Goal: Transaction & Acquisition: Purchase product/service

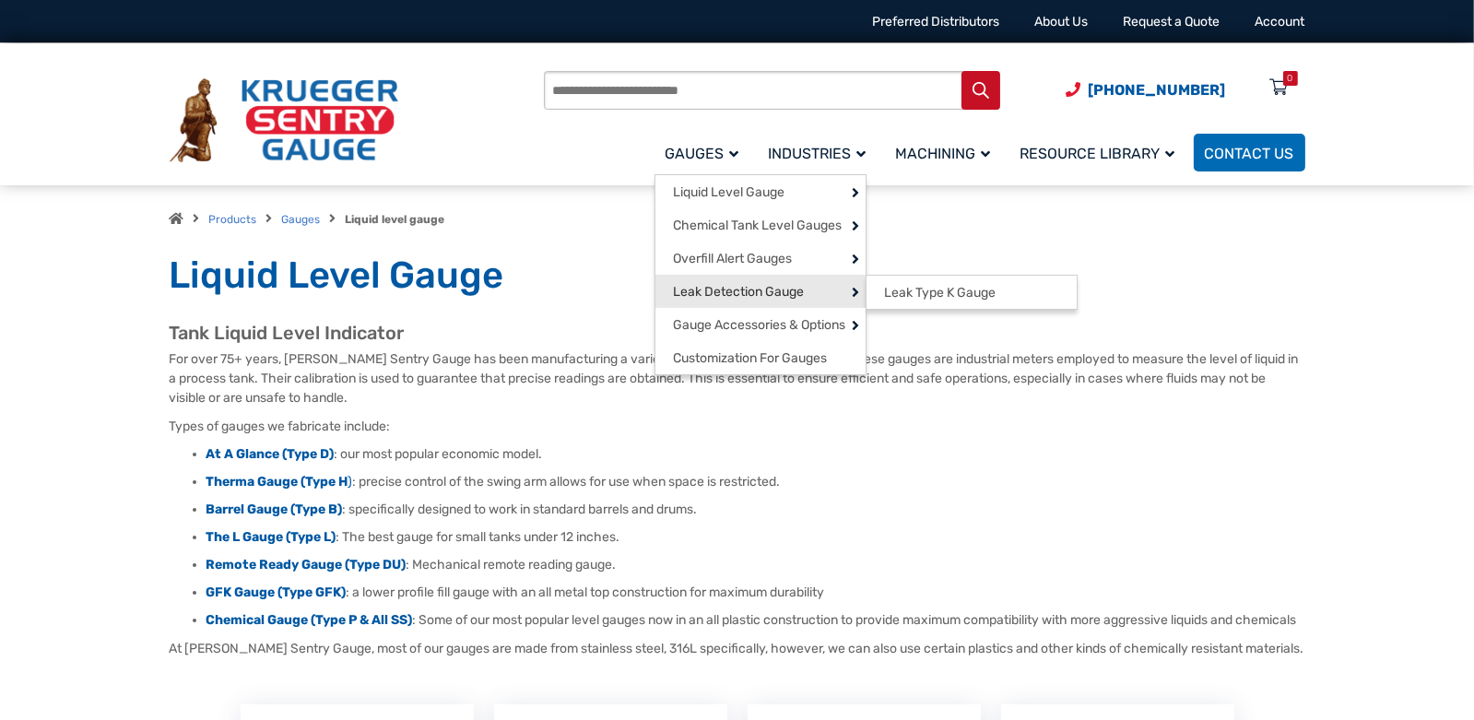
click at [742, 295] on span "Leak Detection Gauge" at bounding box center [739, 292] width 131 height 17
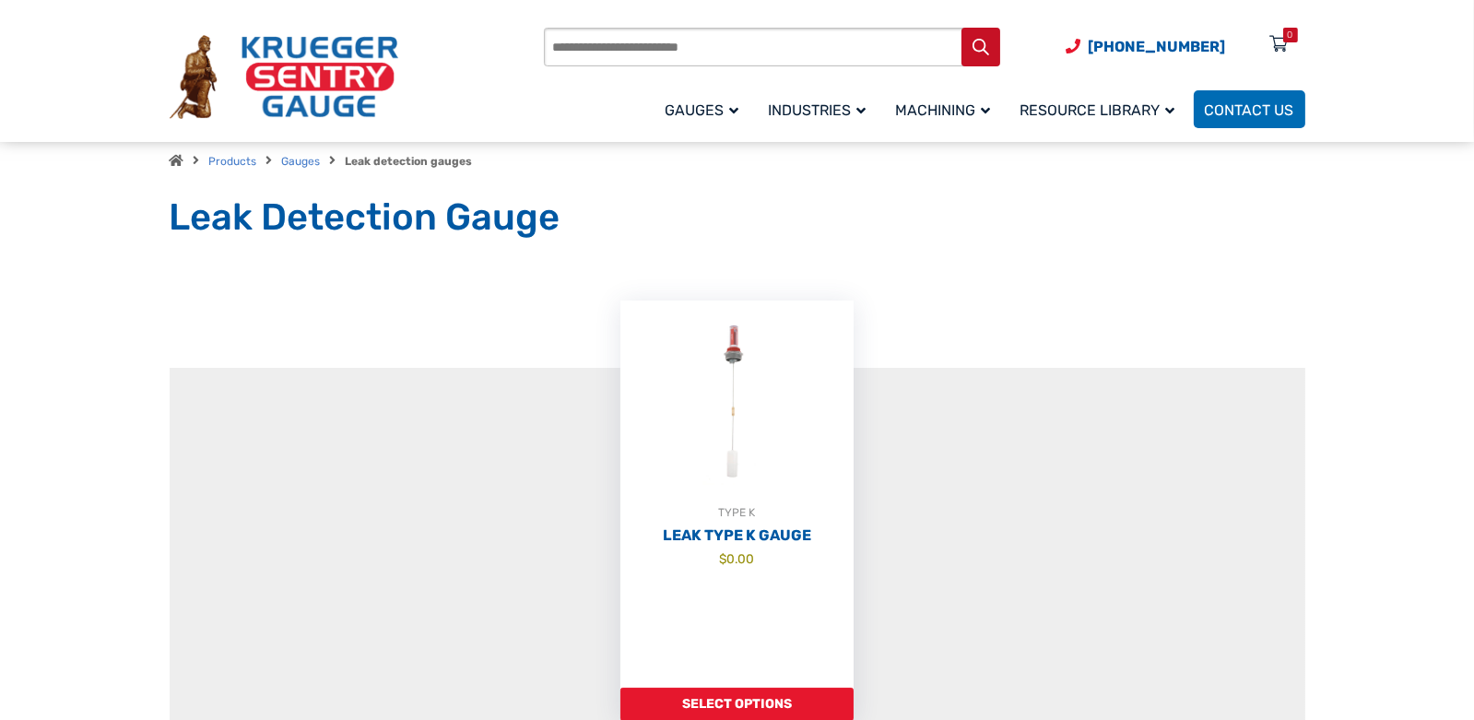
scroll to position [91, 0]
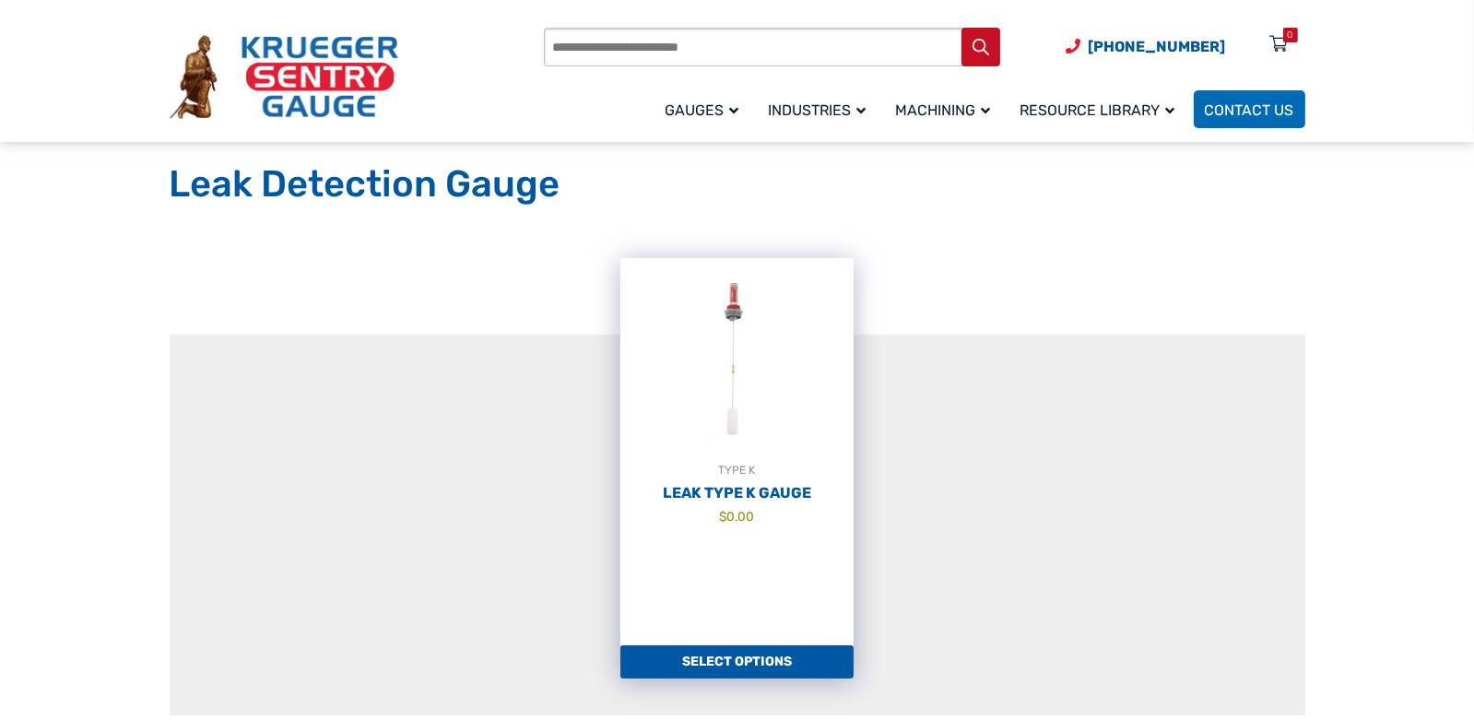
click at [735, 478] on div "TYPE K" at bounding box center [737, 470] width 233 height 18
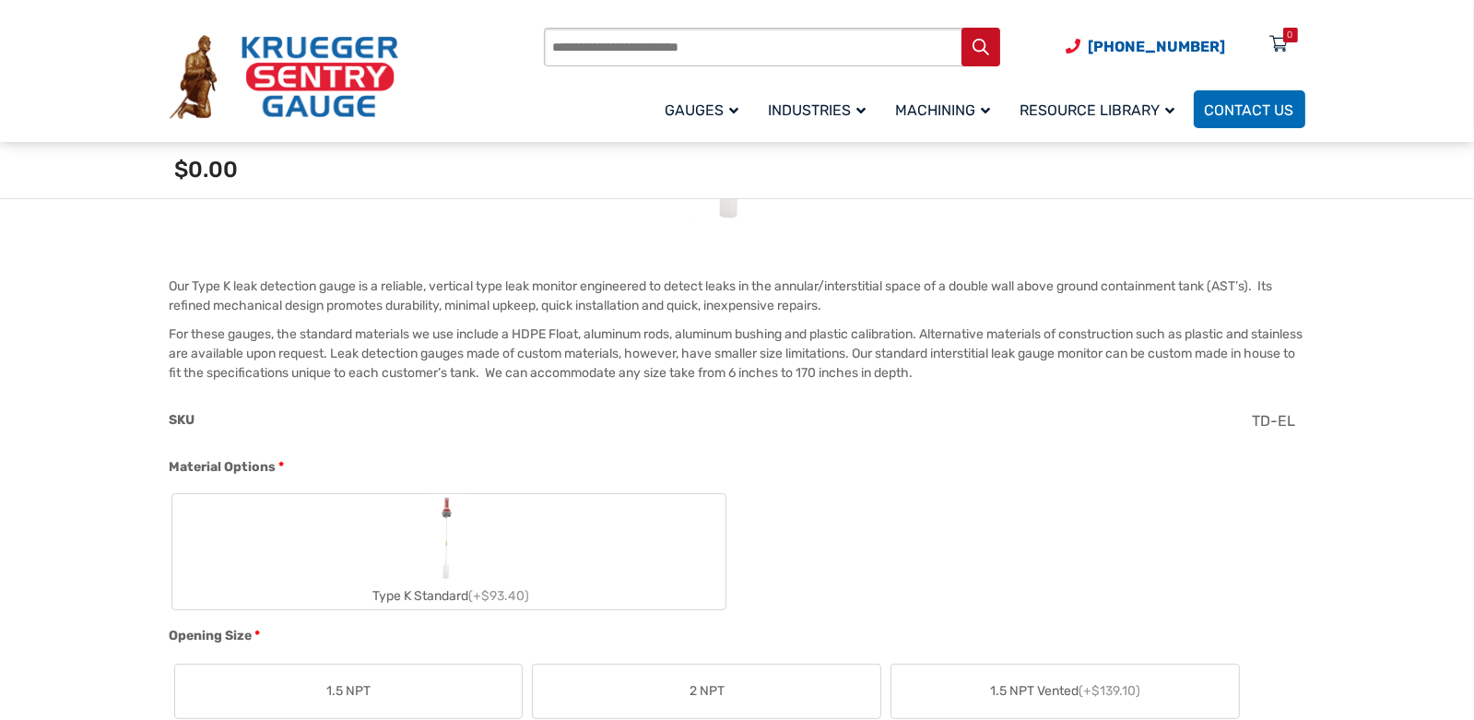
scroll to position [645, 0]
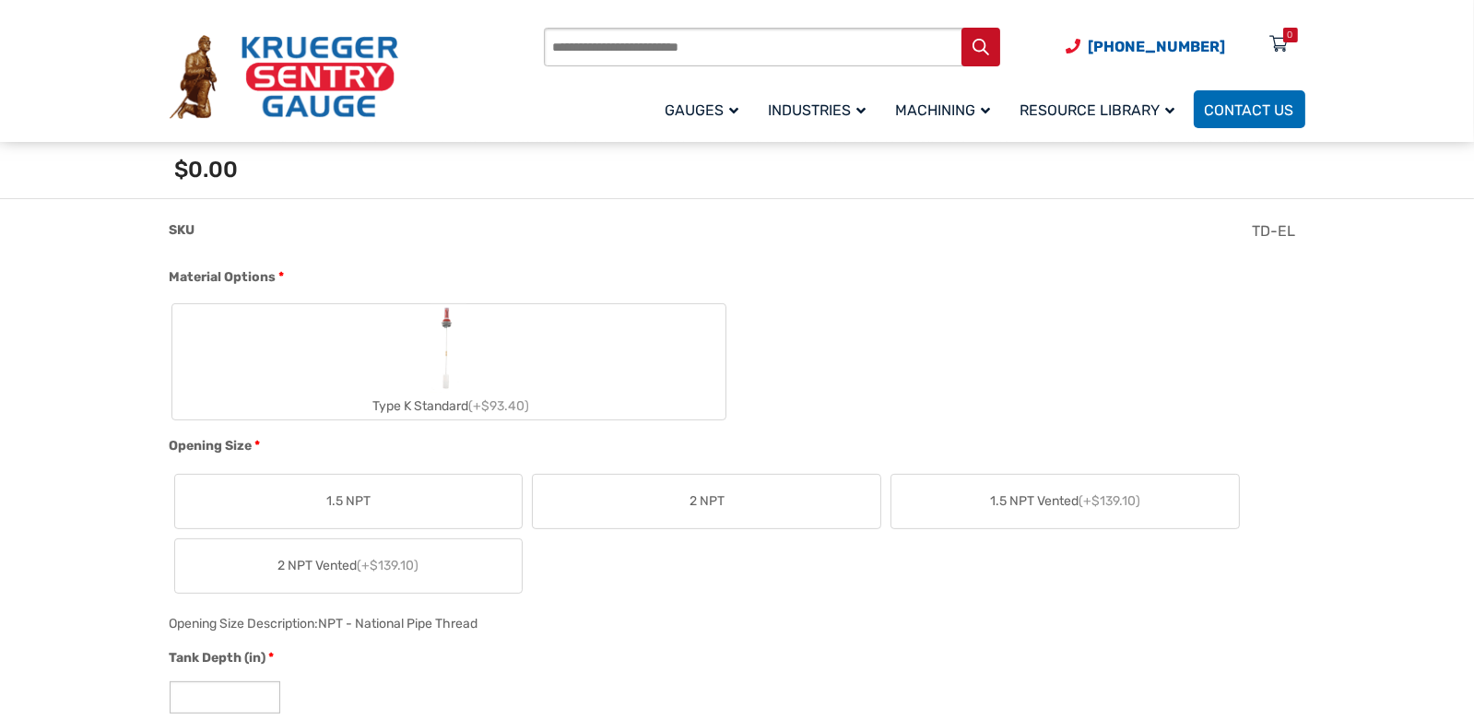
click at [746, 495] on label "2 NPT" at bounding box center [707, 501] width 348 height 53
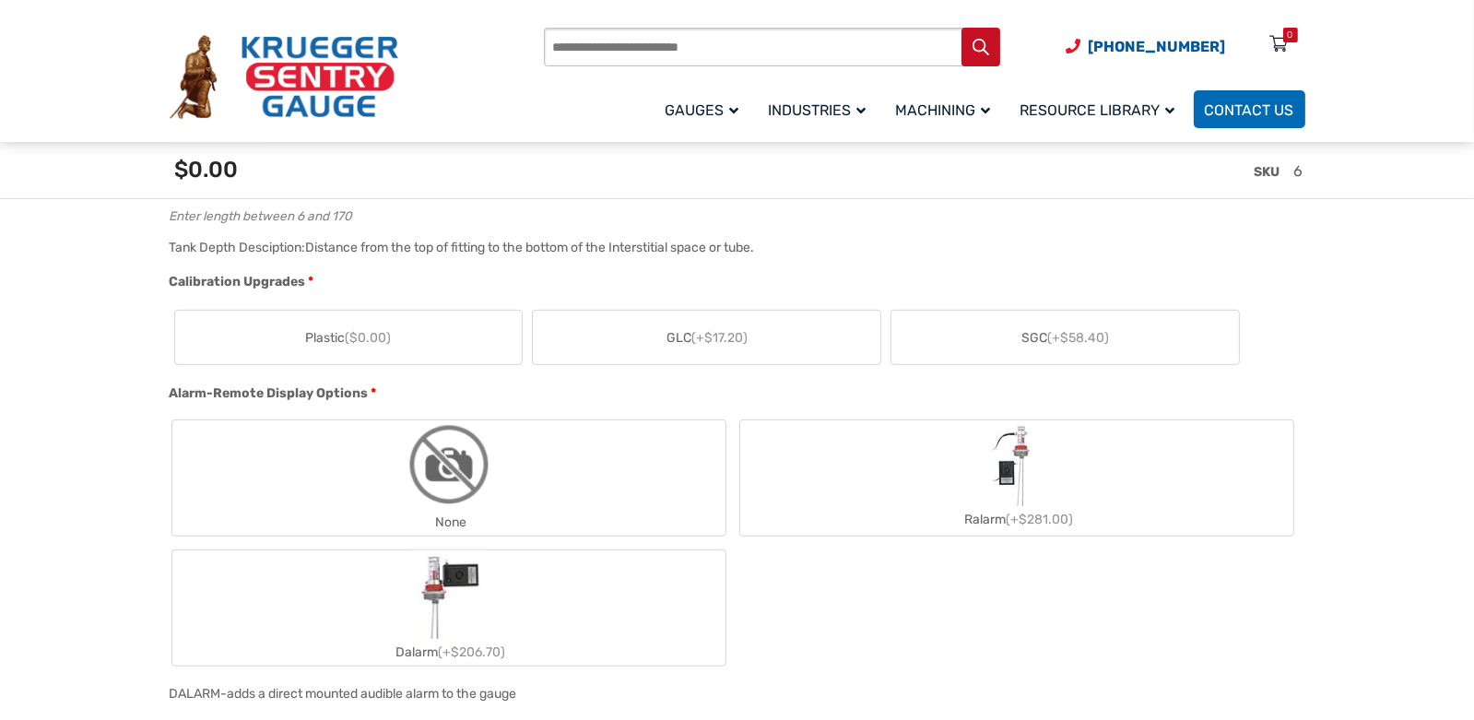
scroll to position [1106, 0]
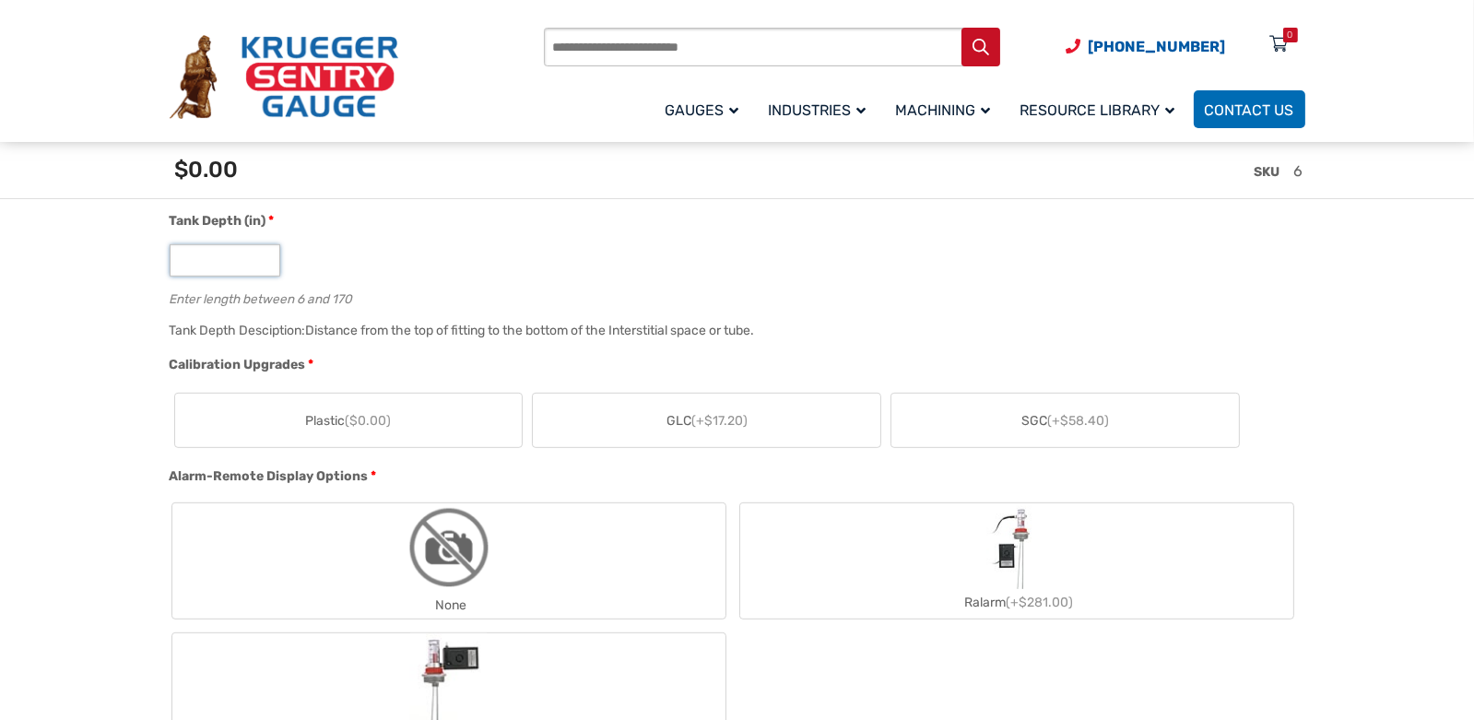
click at [204, 265] on input "*" at bounding box center [225, 260] width 111 height 32
click at [264, 254] on input "*" at bounding box center [225, 260] width 111 height 32
type input "*"
click at [264, 264] on input "*" at bounding box center [225, 260] width 111 height 32
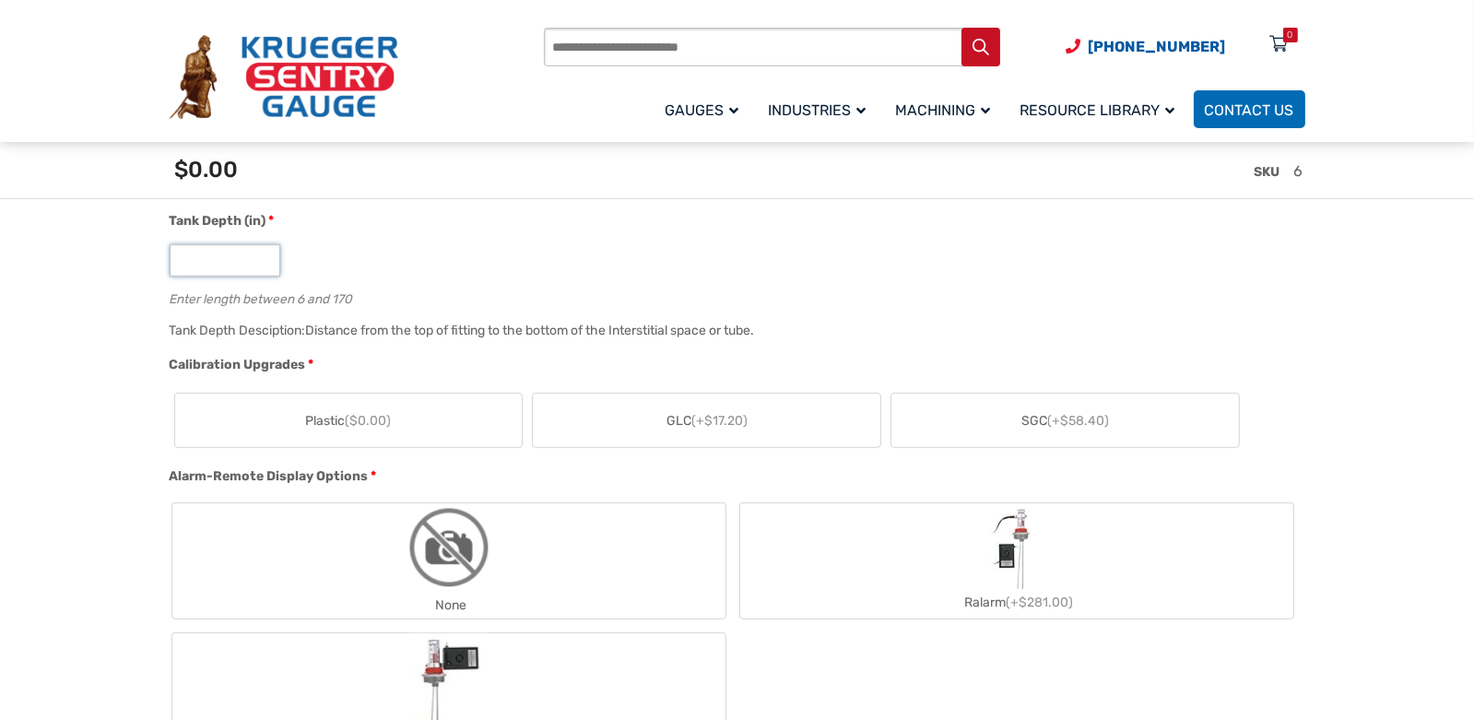
click at [264, 264] on input "*" at bounding box center [225, 260] width 111 height 32
click at [227, 262] on input "*" at bounding box center [225, 260] width 111 height 32
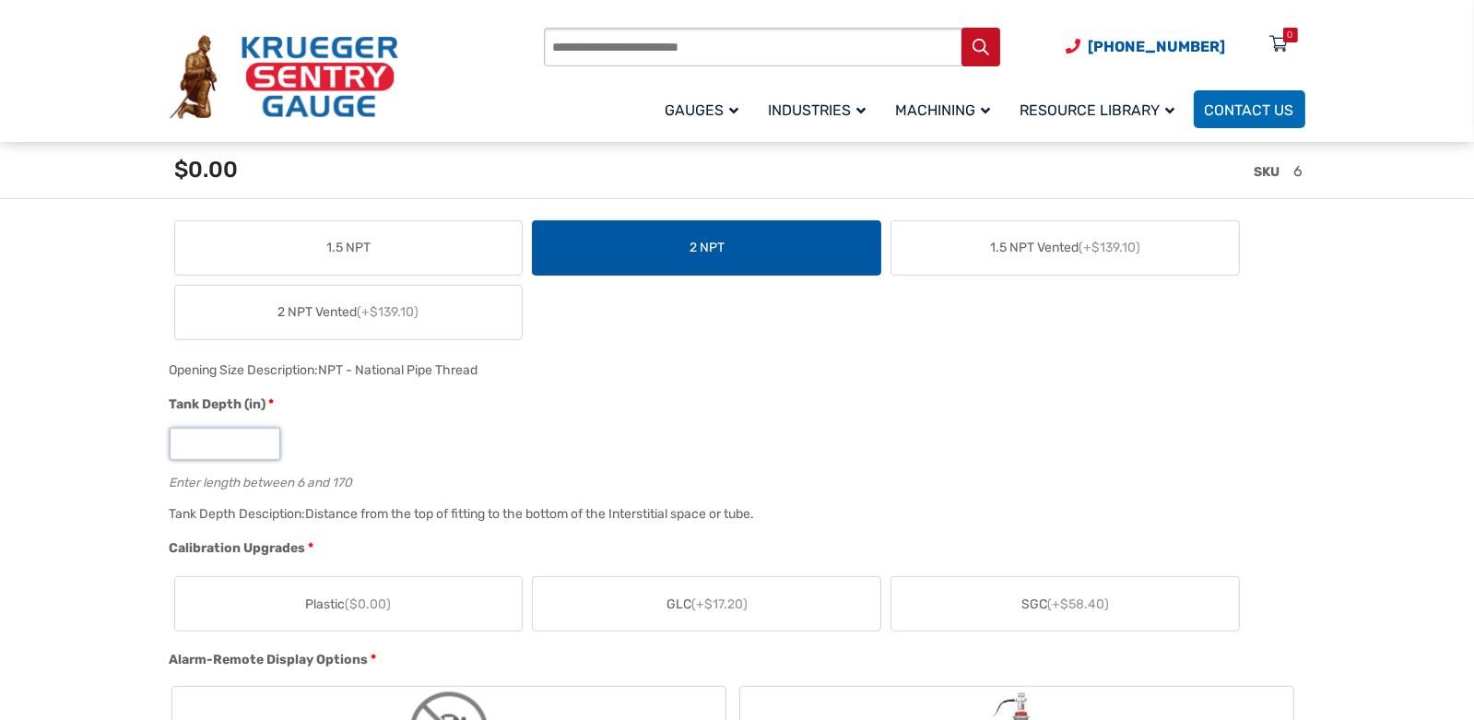
scroll to position [921, 0]
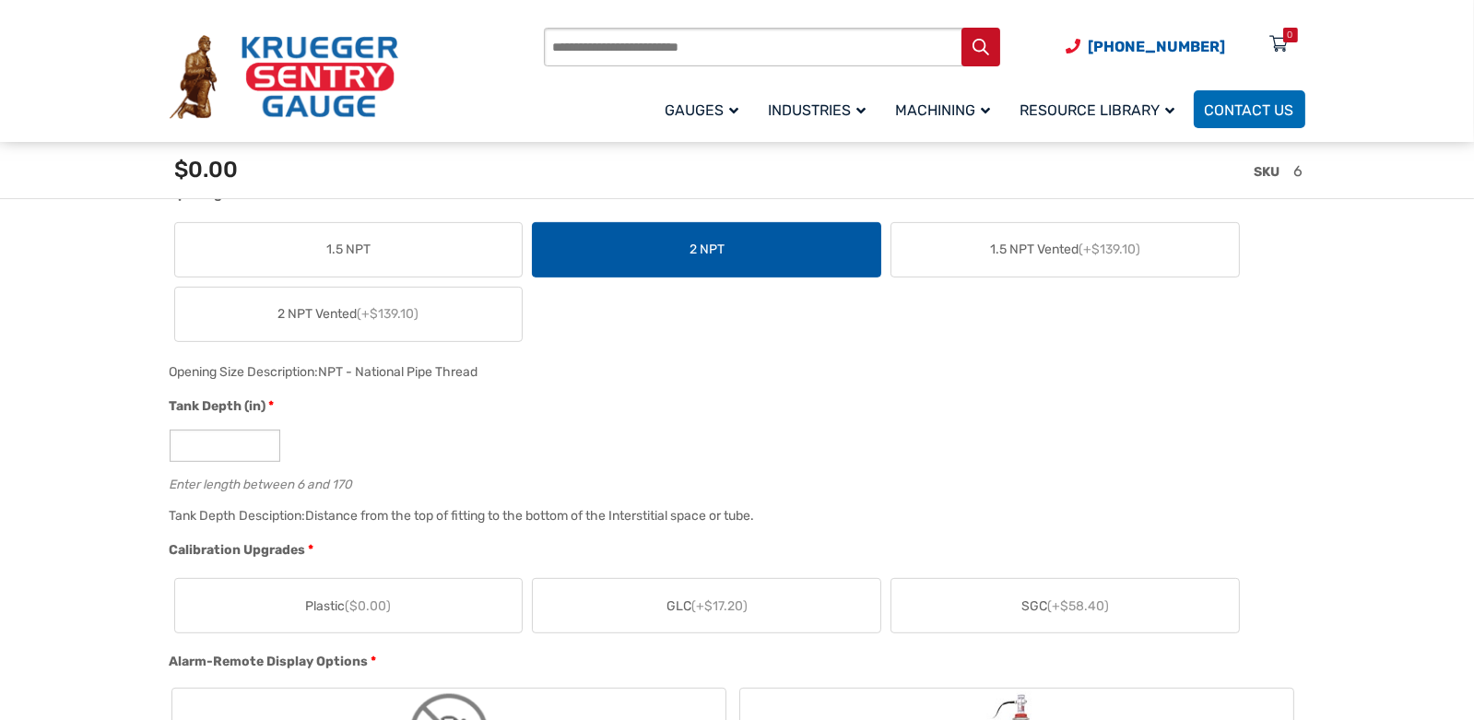
click at [314, 246] on label "1.5 NPT" at bounding box center [349, 249] width 348 height 53
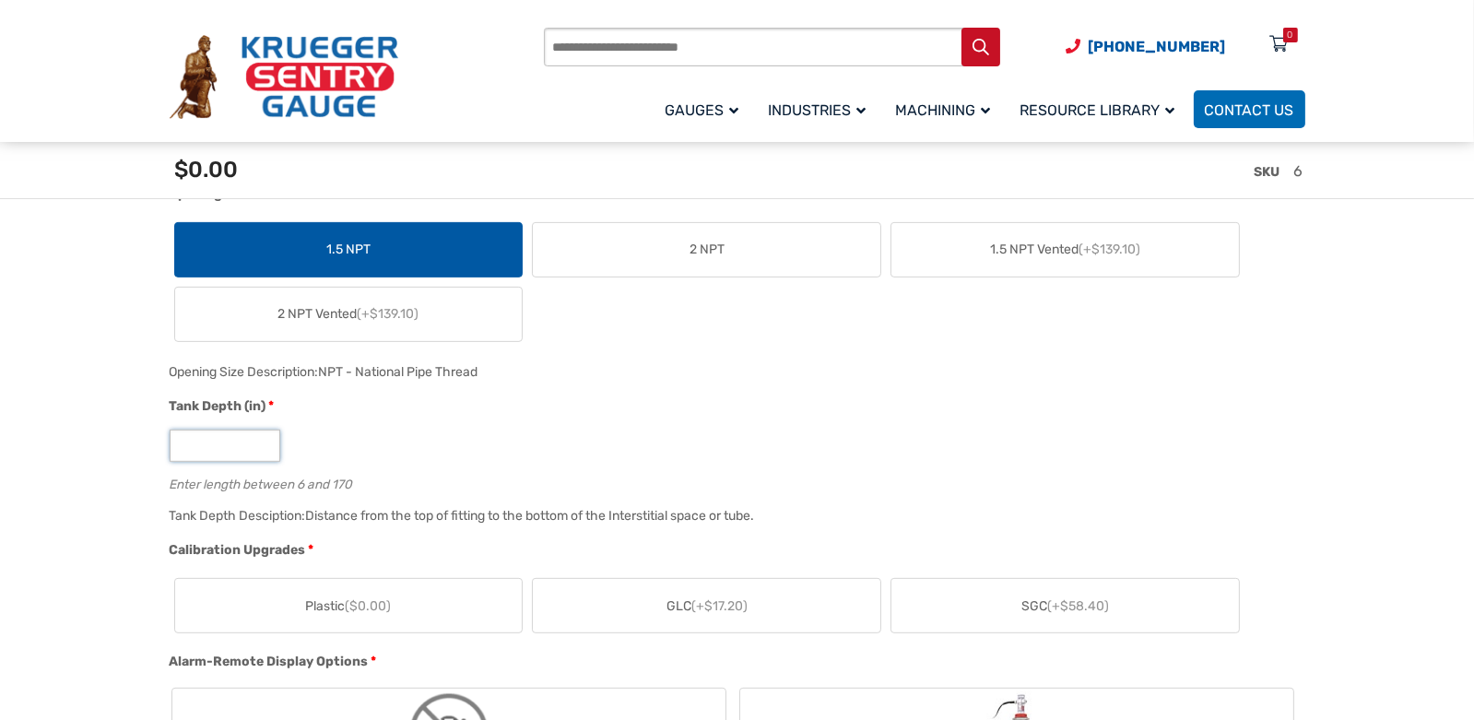
click at [271, 447] on input "*" at bounding box center [225, 446] width 111 height 32
click at [262, 454] on input "*" at bounding box center [225, 446] width 111 height 32
click at [262, 453] on input "*" at bounding box center [225, 446] width 111 height 32
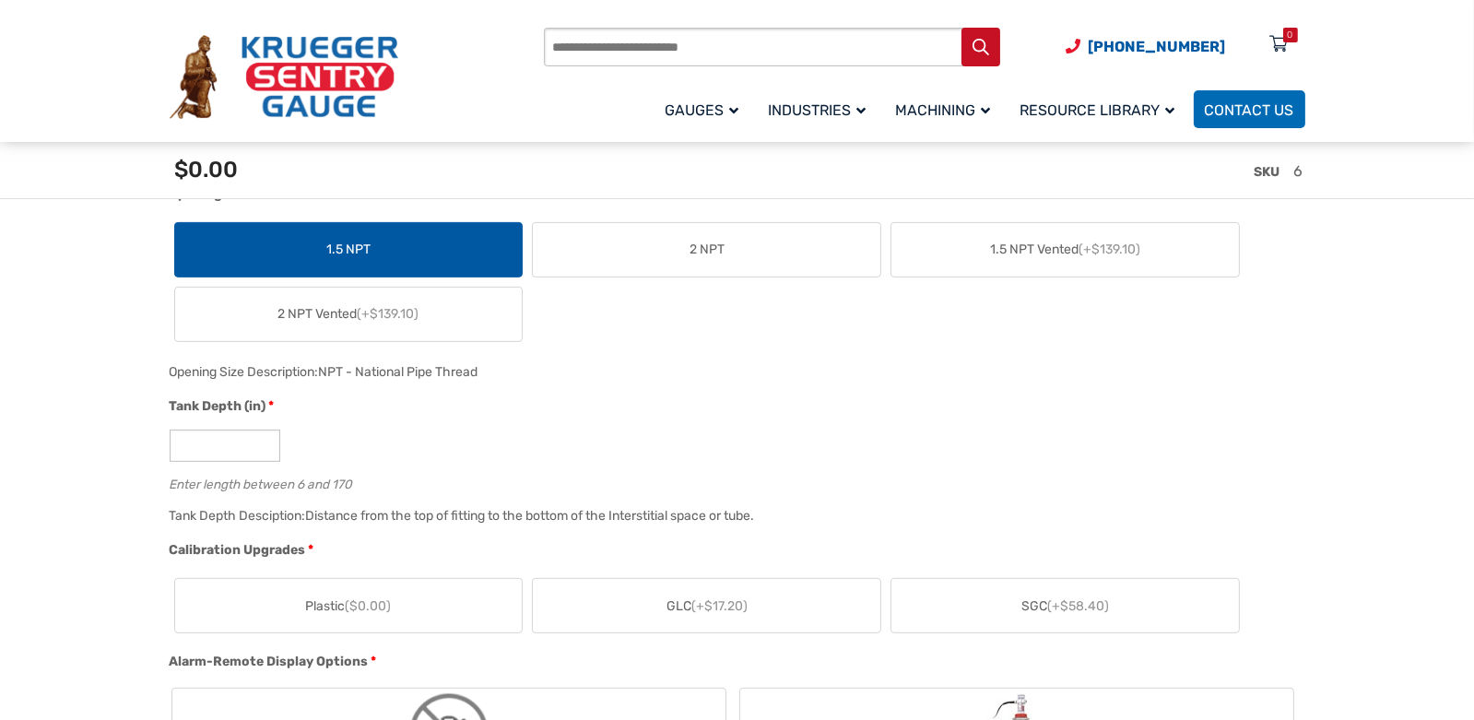
click at [713, 264] on label "2 NPT" at bounding box center [707, 249] width 348 height 53
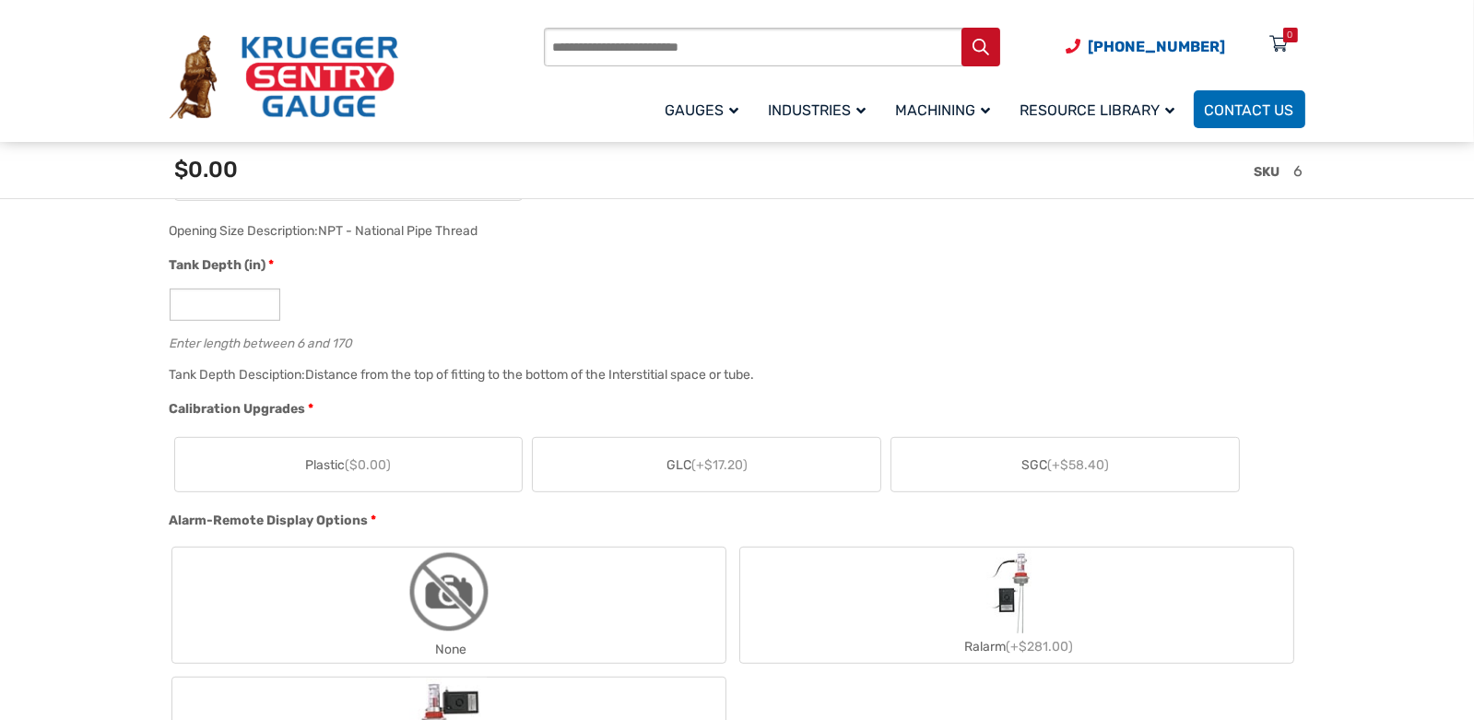
scroll to position [1106, 0]
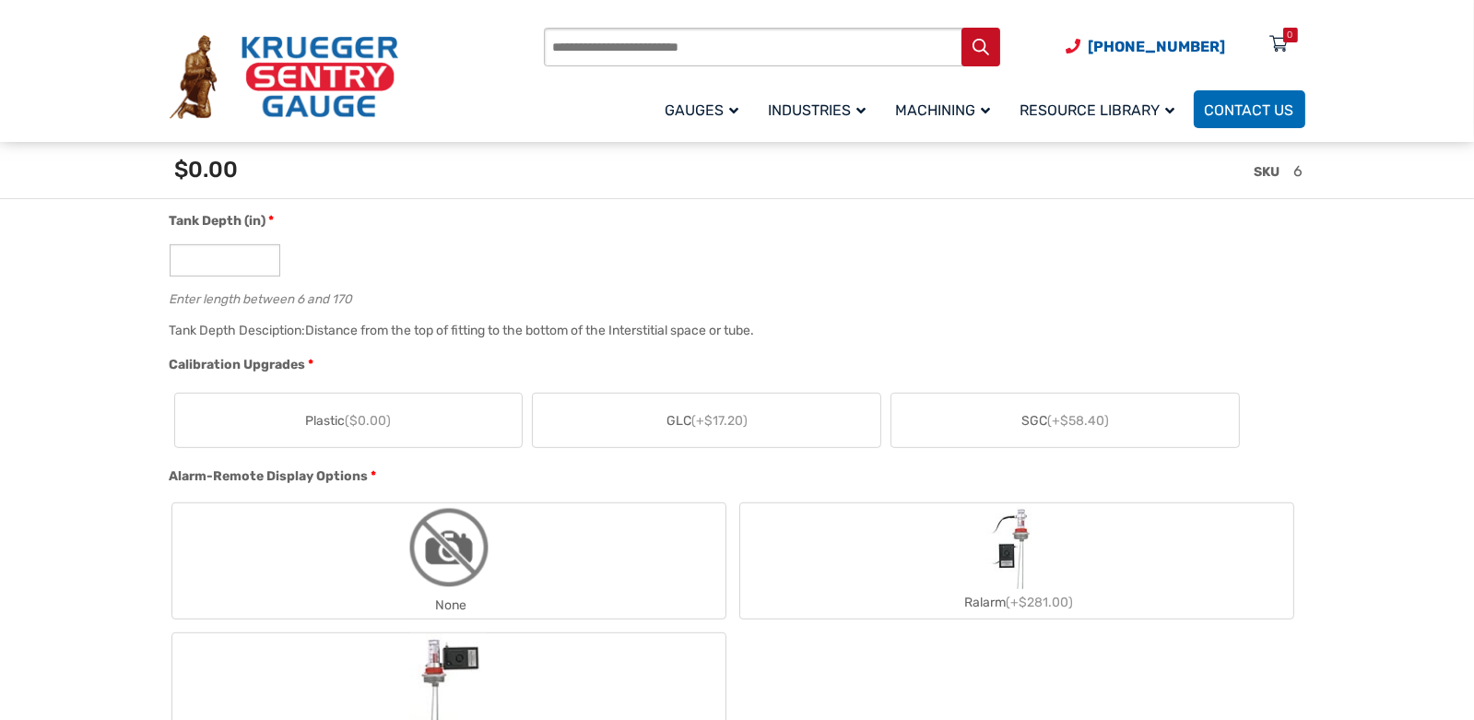
click at [704, 436] on label "GLC (+$17.20)" at bounding box center [707, 420] width 348 height 53
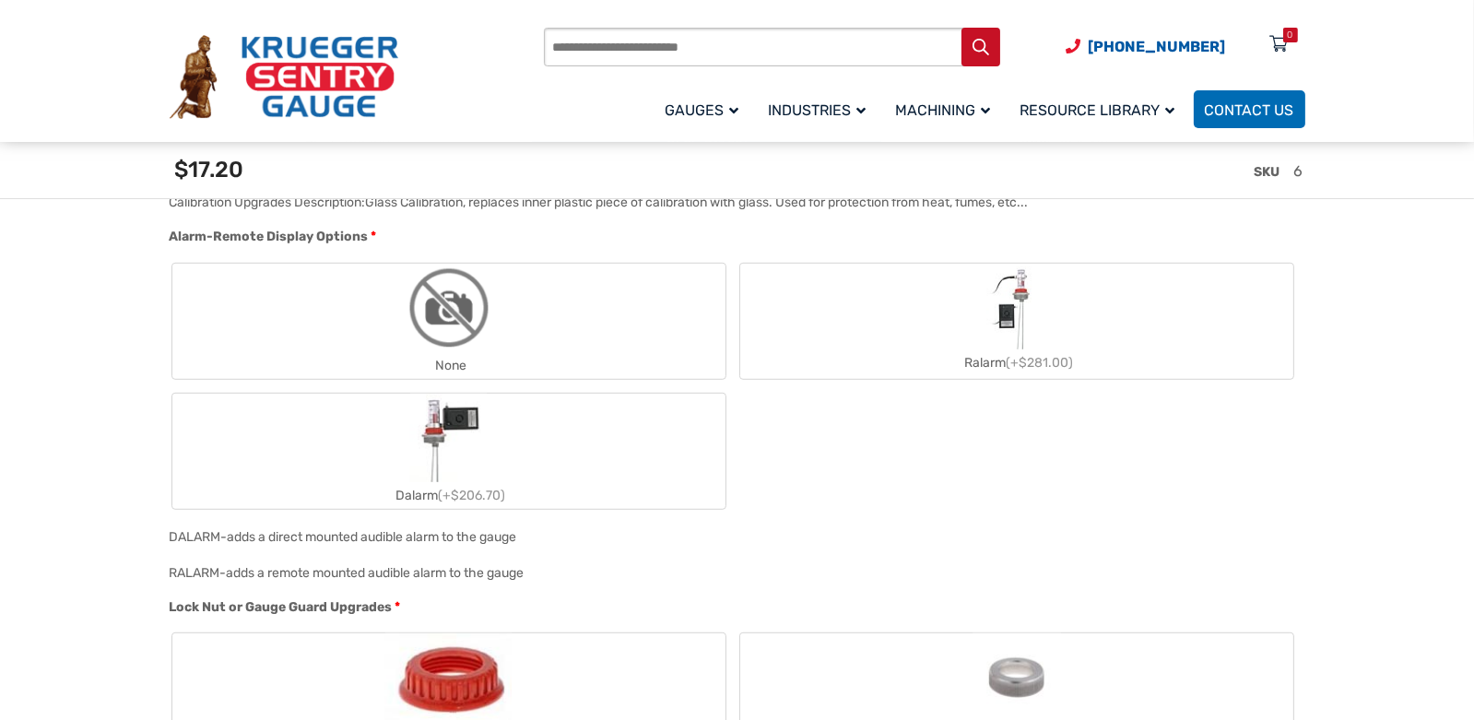
scroll to position [1382, 0]
click at [479, 450] on img "Dalarm" at bounding box center [448, 438] width 77 height 89
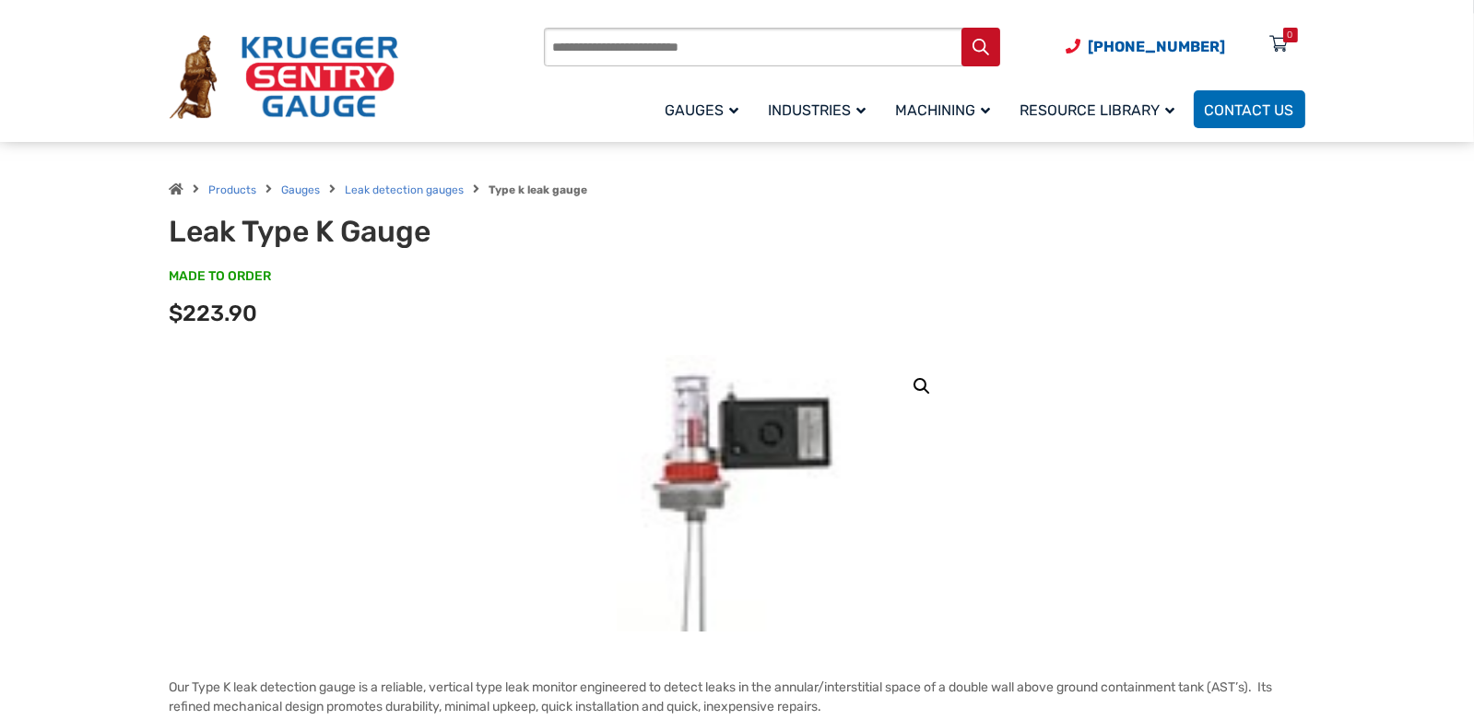
scroll to position [0, 0]
